Goal: Find specific page/section: Find specific page/section

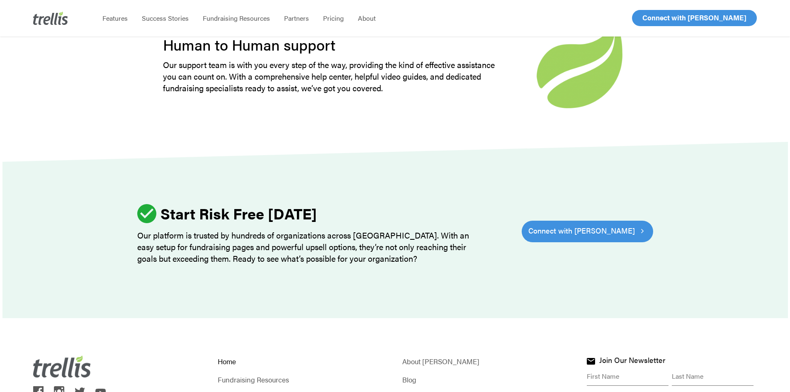
scroll to position [2568, 0]
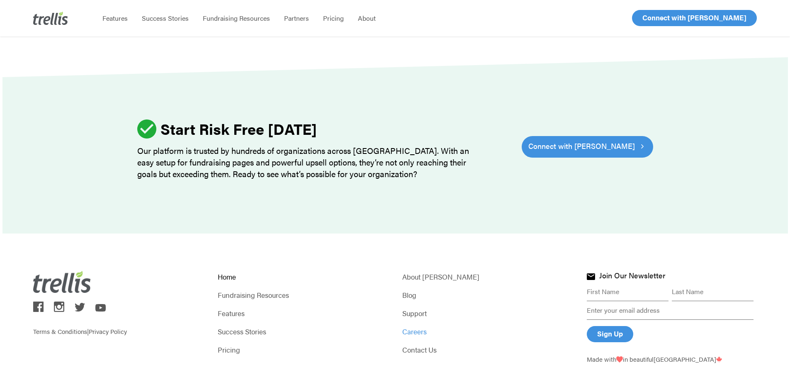
click at [413, 325] on link "Careers" at bounding box center [487, 331] width 170 height 12
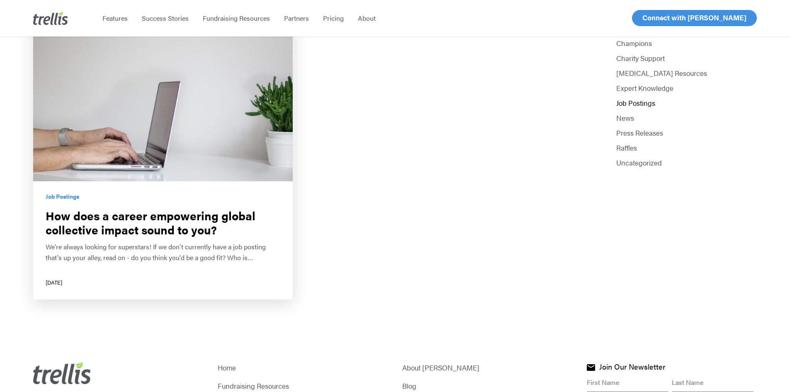
scroll to position [242, 0]
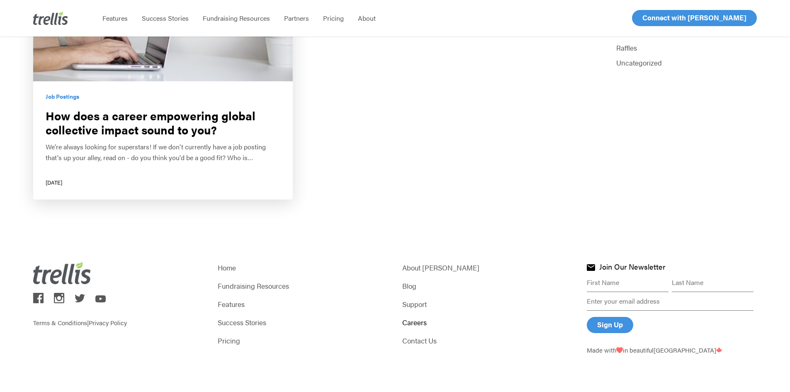
click at [423, 322] on link "Careers" at bounding box center [487, 322] width 170 height 12
